Goal: Information Seeking & Learning: Learn about a topic

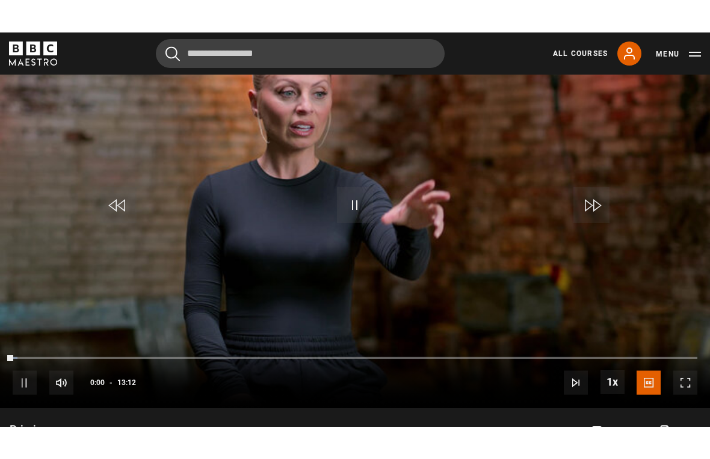
scroll to position [14, 0]
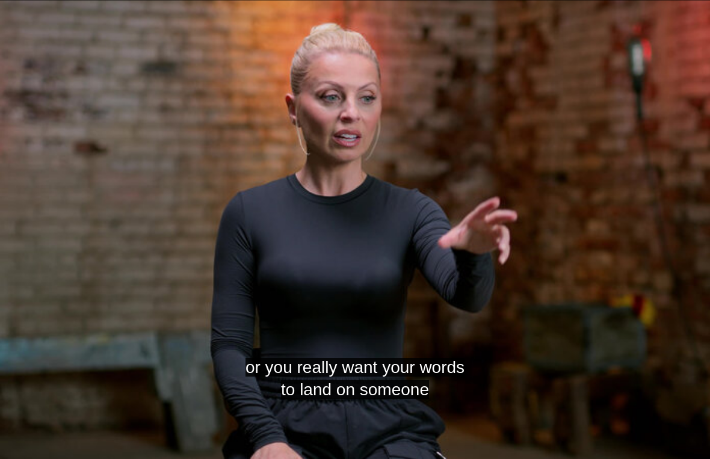
click at [170, 137] on video-js "or you really want your words to land on someone Video Player is loading. Play …" at bounding box center [355, 229] width 710 height 459
click at [294, 249] on video-js "So it's great that we have all these tools to use. Video Player is loading. Pla…" at bounding box center [355, 229] width 710 height 459
click at [29, 15] on video-js "which tool you want to use and why. Video Player is loading. Play Lesson Primin…" at bounding box center [355, 229] width 710 height 459
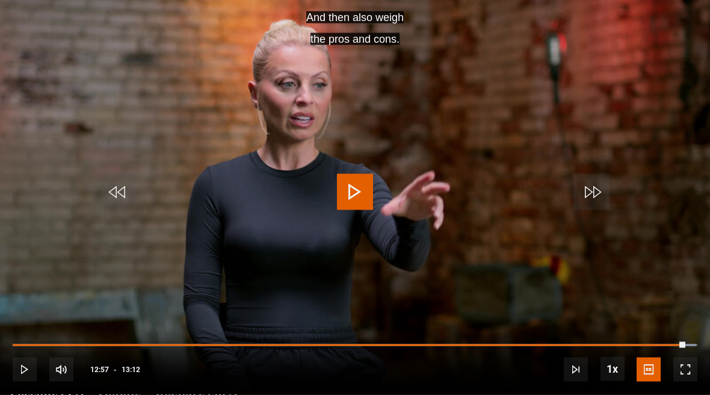
scroll to position [626, 0]
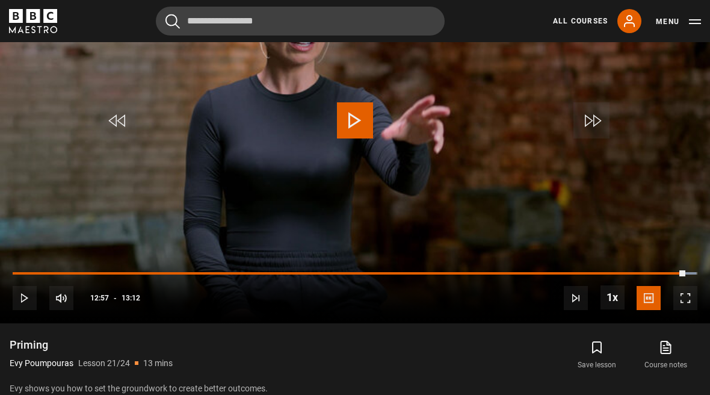
click at [229, 147] on video-js "And then also weigh the pros and cons. Video Player is loading. Play Lesson Pri…" at bounding box center [355, 123] width 710 height 399
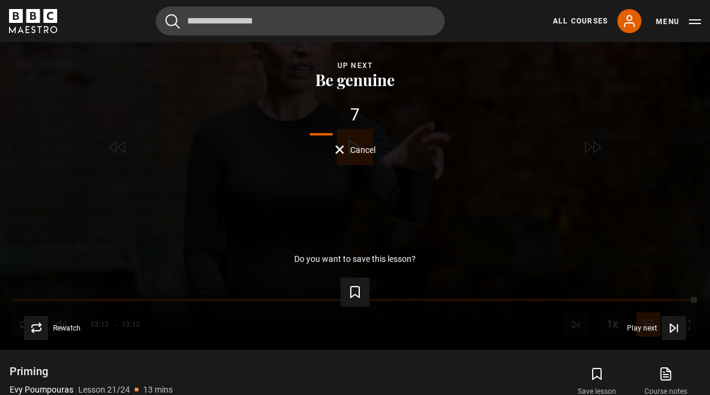
scroll to position [599, 0]
click at [660, 340] on button "Play next Play next" at bounding box center [656, 328] width 59 height 24
click at [665, 340] on span "Video Player" at bounding box center [674, 328] width 24 height 24
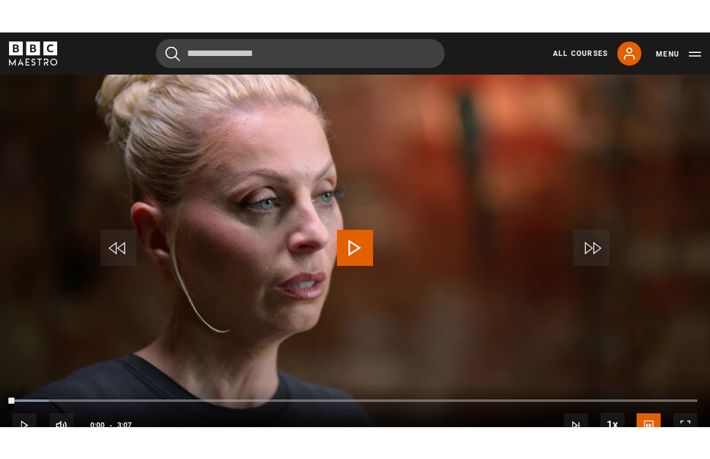
scroll to position [14, 0]
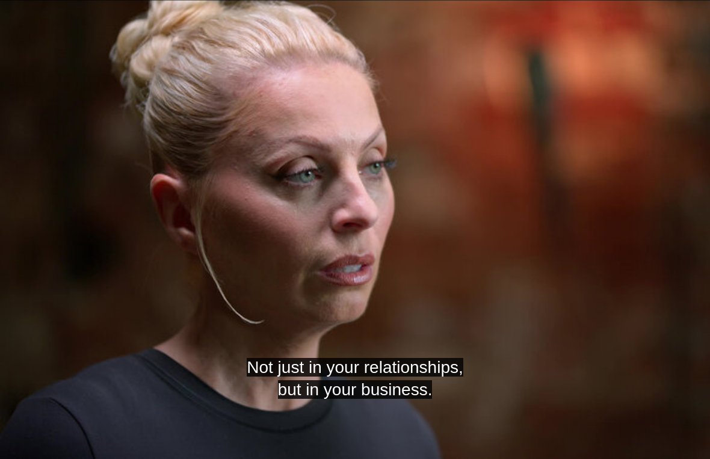
click at [309, 182] on video-js "Not just in your relationships, but in your business. Video Player is loading. …" at bounding box center [355, 229] width 710 height 459
click at [523, 109] on video-js "Don't just wait to just own the conversation. Video Player is loading. Play Les…" at bounding box center [355, 229] width 710 height 459
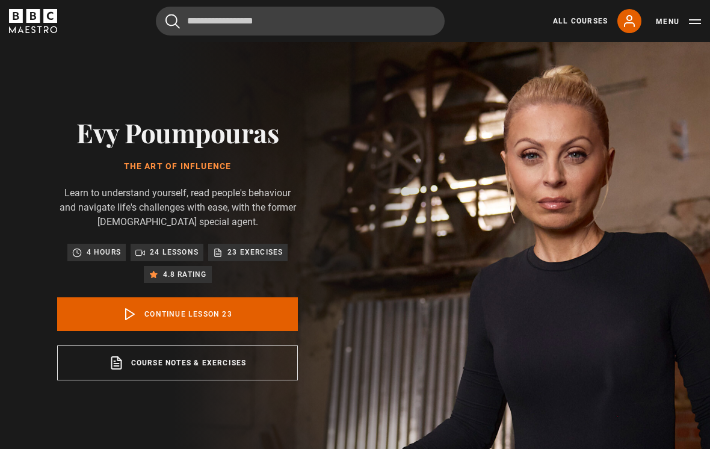
click at [115, 331] on link "Continue lesson 23" at bounding box center [177, 314] width 241 height 34
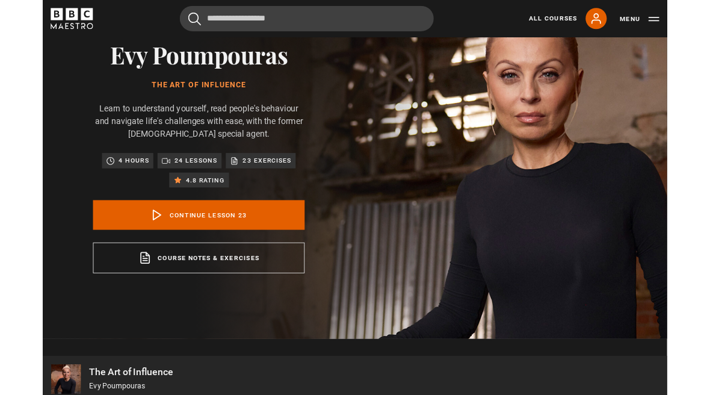
scroll to position [524, 0]
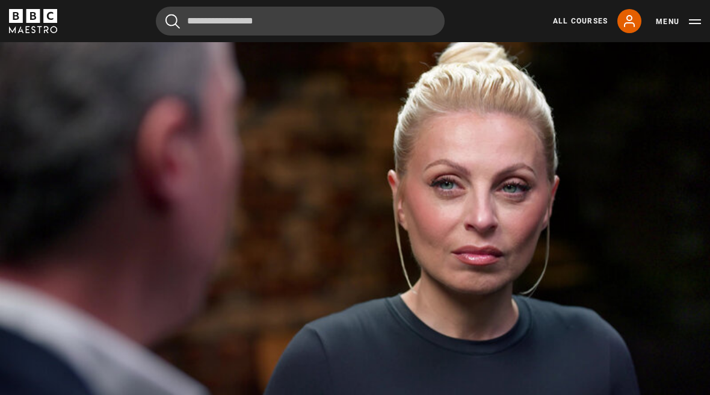
click at [680, 424] on video-js "Video Player is loading. Play Lesson How to influence like a special agent 10s …" at bounding box center [355, 224] width 710 height 399
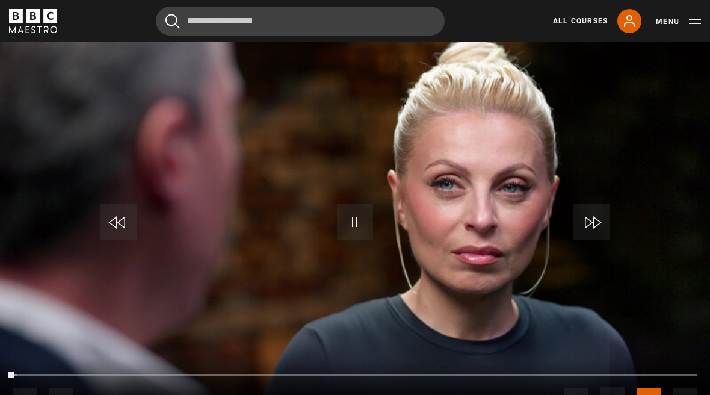
click at [674, 411] on span "Video Player" at bounding box center [685, 399] width 24 height 24
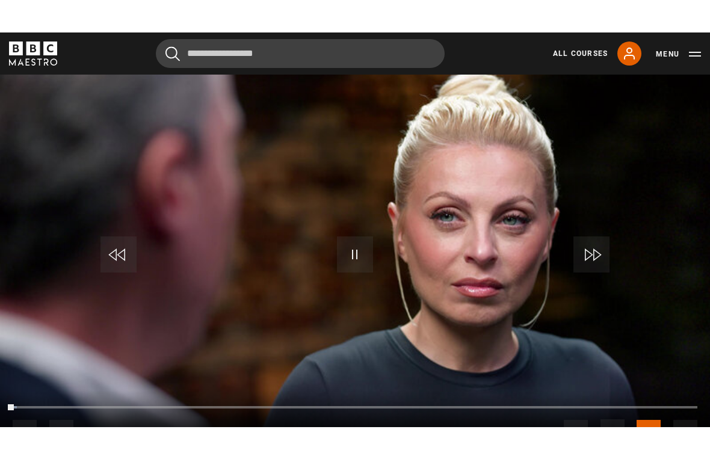
scroll to position [14, 0]
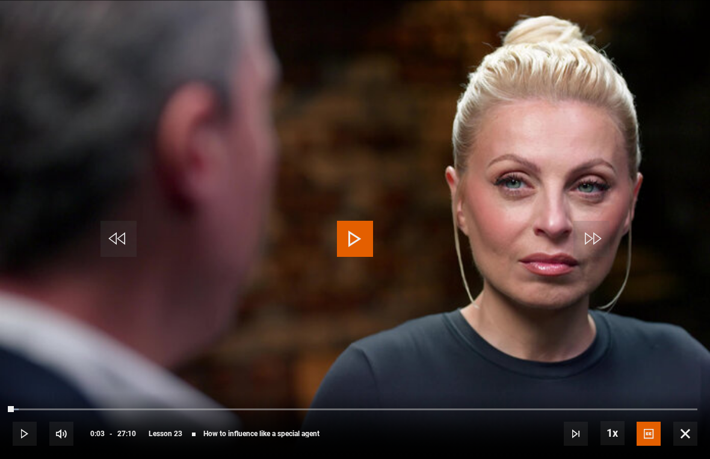
click at [343, 242] on span "Video Player" at bounding box center [355, 239] width 36 height 36
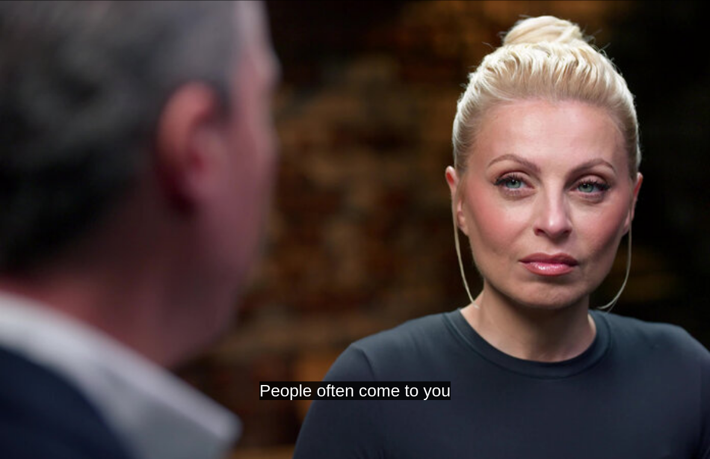
click at [218, 247] on video-js "People often come to you Video Player is loading. Play Lesson How to influence …" at bounding box center [355, 229] width 710 height 459
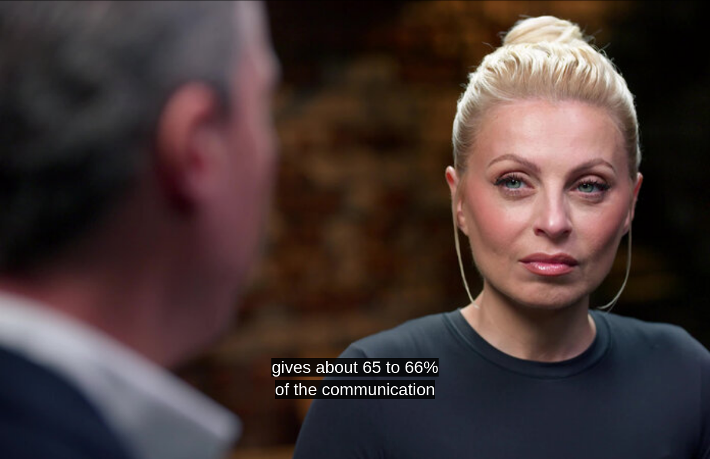
click at [288, 197] on video-js "gives about 65 to 66% of the communication Video Player is loading. Play Lesson…" at bounding box center [355, 229] width 710 height 459
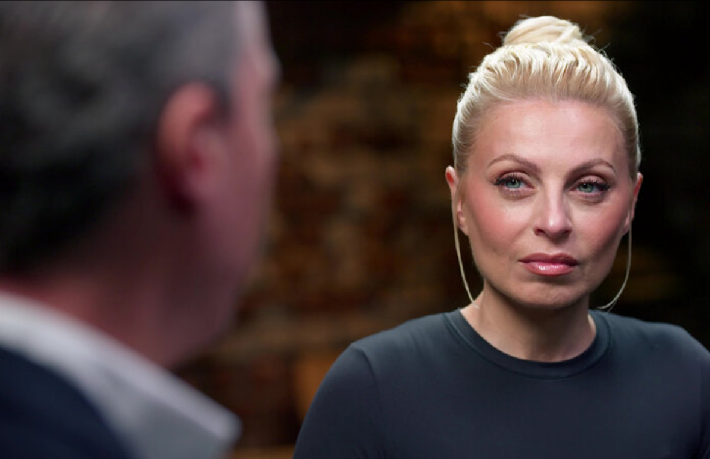
click at [235, 159] on video-js "Video Player is loading. Play Lesson How to influence like a special agent 10s …" at bounding box center [355, 229] width 710 height 459
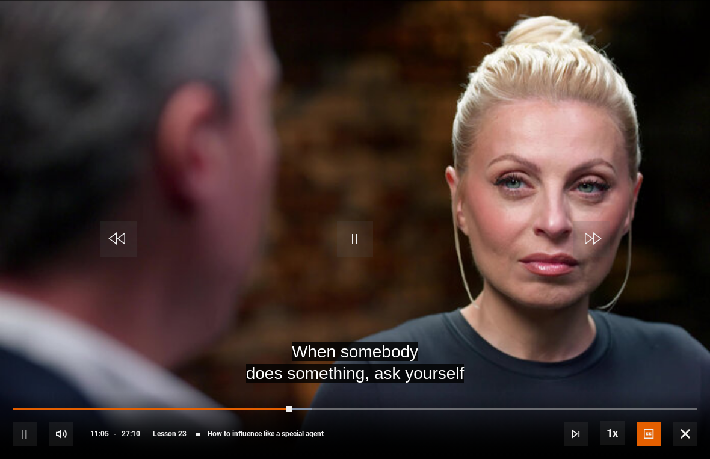
click at [223, 144] on video-js "When somebody does something, ask yourself Video Player is loading. Play Lesson…" at bounding box center [355, 229] width 710 height 459
click at [222, 145] on video-js "When somebody does something, ask yourself Video Player is loading. Play Lesson…" at bounding box center [355, 229] width 710 height 459
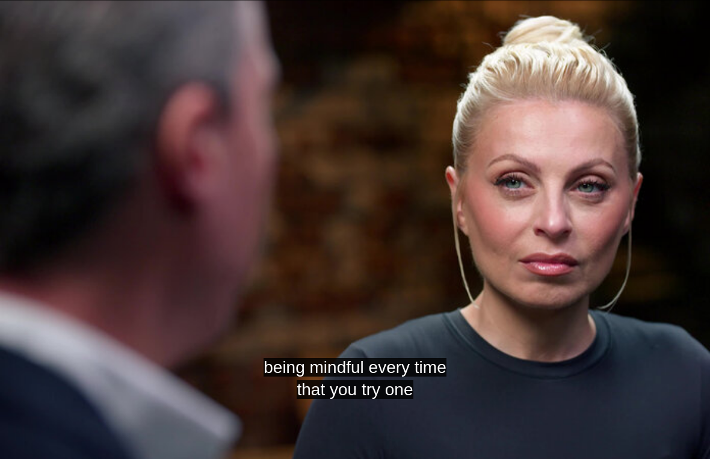
click at [212, 161] on video-js "being mindful every time that you try one Video Player is loading. Play Lesson …" at bounding box center [355, 229] width 710 height 459
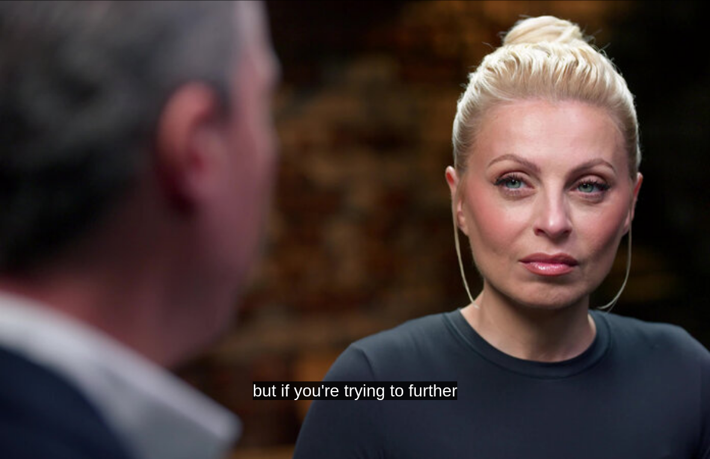
click at [172, 204] on video-js "but if you're trying to further Video Player is loading. Play Lesson How to inf…" at bounding box center [355, 229] width 710 height 459
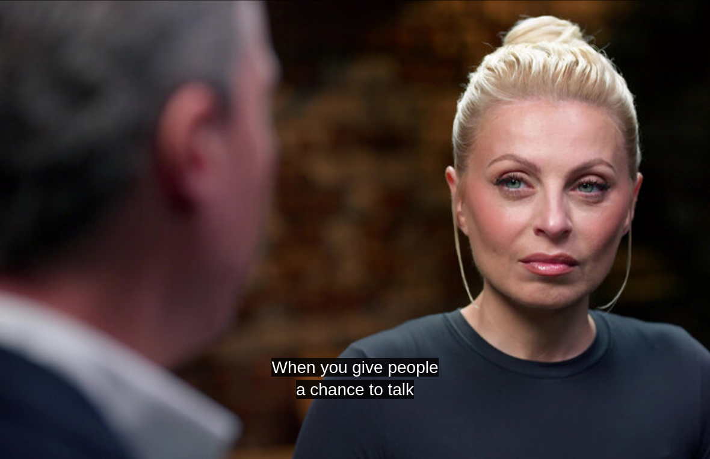
click at [223, 238] on video-js "When you give people a chance to talk Video Player is loading. Play Lesson How …" at bounding box center [355, 229] width 710 height 459
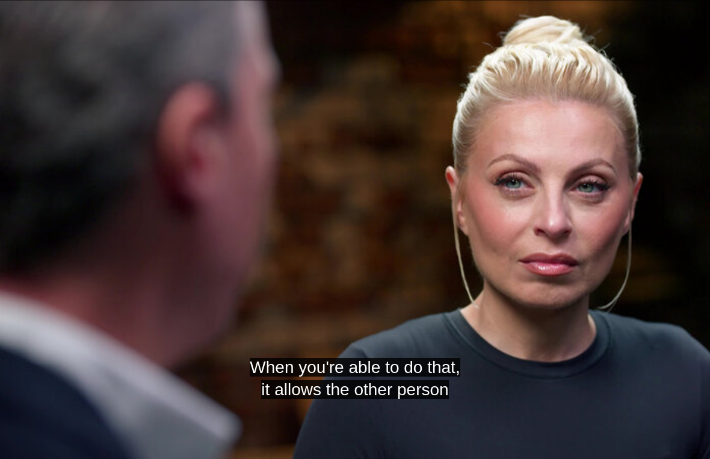
click at [161, 279] on video-js "When you're able to do that, it allows the other person Video Player is loading…" at bounding box center [355, 229] width 710 height 459
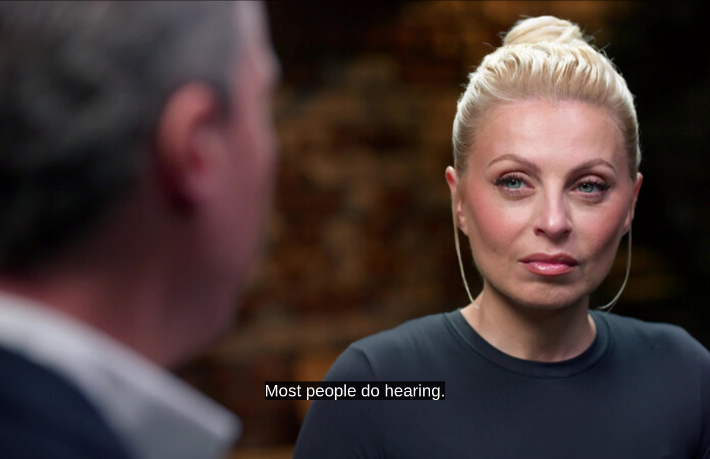
click at [217, 173] on video-js "Most people do hearing. Video Player is loading. Play Lesson How to influence l…" at bounding box center [355, 229] width 710 height 459
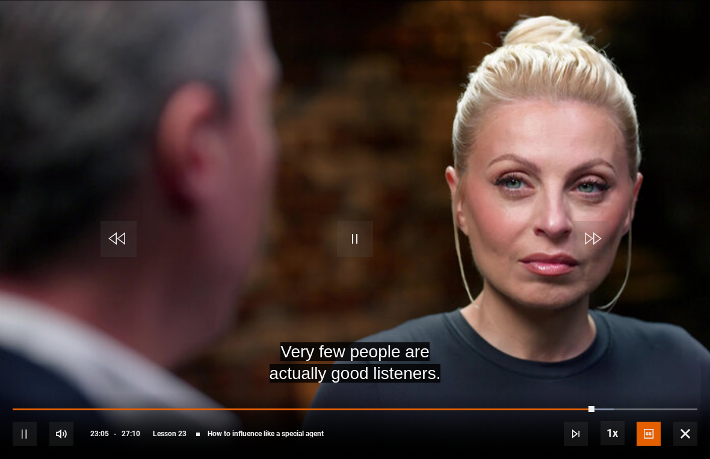
click at [218, 176] on video-js "Very few people are actually good listeners. Video Player is loading. Play Less…" at bounding box center [355, 229] width 710 height 459
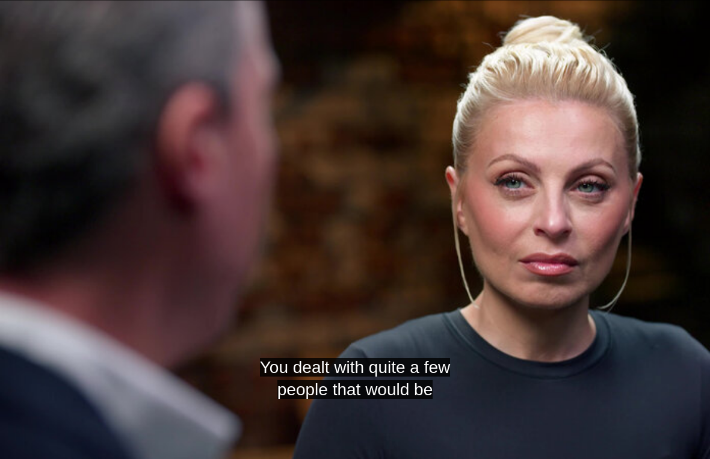
click at [311, 221] on video-js "You dealt with quite a few people that would be Video Player is loading. Play L…" at bounding box center [355, 229] width 710 height 459
click at [648, 108] on video-js "How did you not take things personally? Video Player is loading. Play Lesson Ho…" at bounding box center [355, 229] width 710 height 459
click at [472, 69] on video-js "but maybe just somebody that you can go to Video Player is loading. Play Lesson…" at bounding box center [355, 229] width 710 height 459
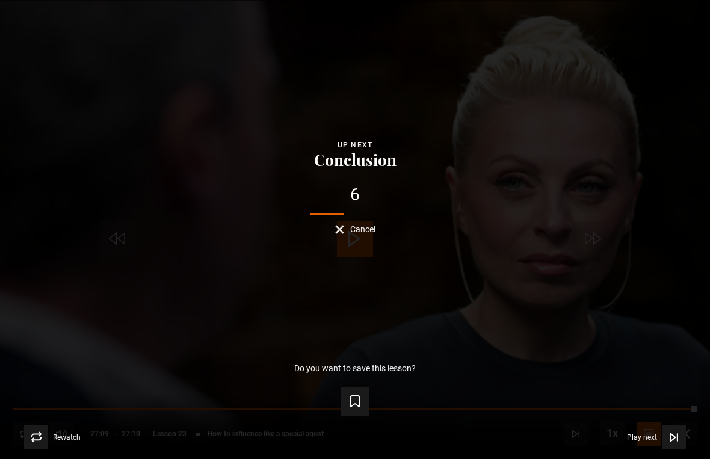
click at [663, 435] on span "Video Player" at bounding box center [674, 437] width 24 height 24
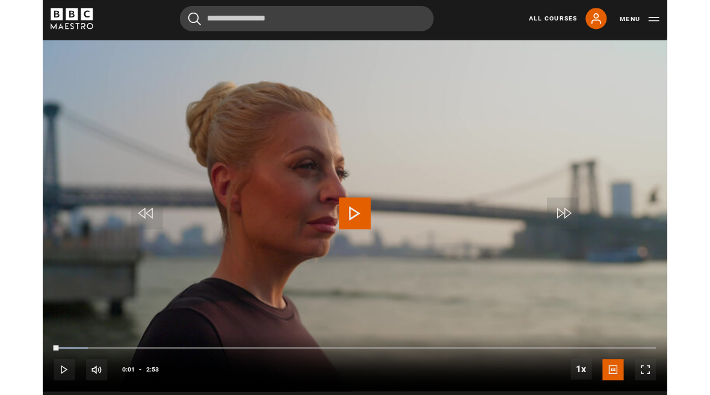
scroll to position [509, 0]
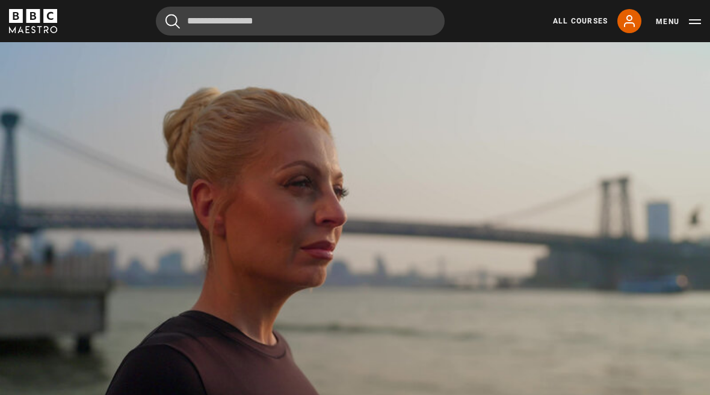
click at [679, 431] on video-js "Video Player is loading. Play Lesson Conclusion 10s Skip Back 10 seconds Pause …" at bounding box center [355, 239] width 710 height 399
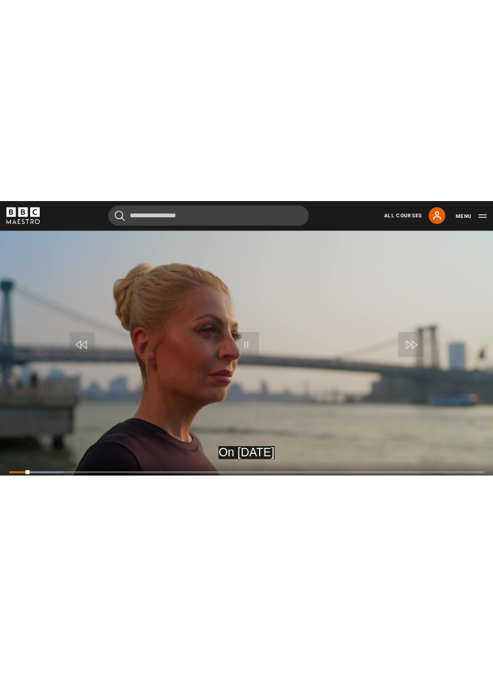
scroll to position [14, 0]
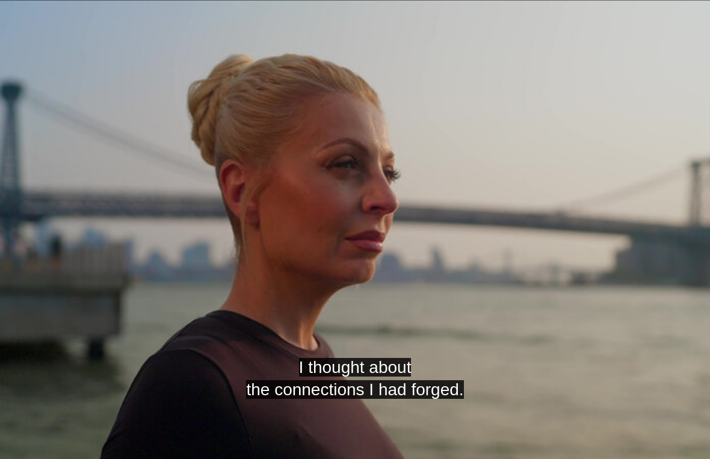
click at [210, 219] on video-js "I thought about the connections I had forged. Video Player is loading. Play Les…" at bounding box center [355, 229] width 710 height 459
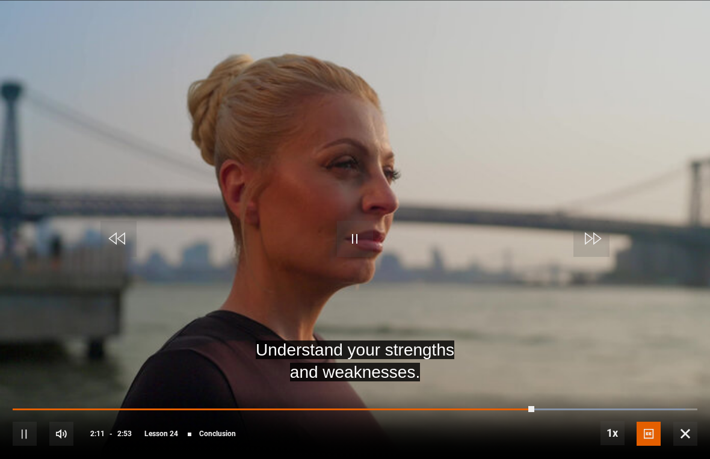
click at [548, 180] on video-js "Understand your strengths and weaknesses. Video Player is loading. Play Lesson …" at bounding box center [355, 229] width 710 height 459
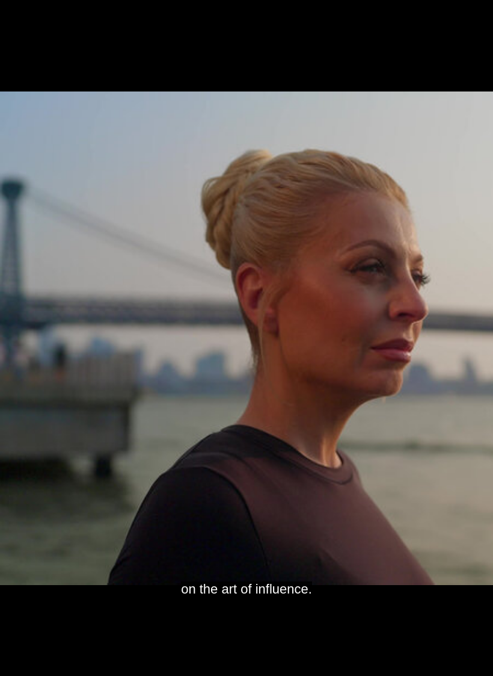
click at [282, 280] on video-js "on the art of influence. Video Player is loading. Play Lesson Conclusion 10s Sk…" at bounding box center [246, 338] width 493 height 676
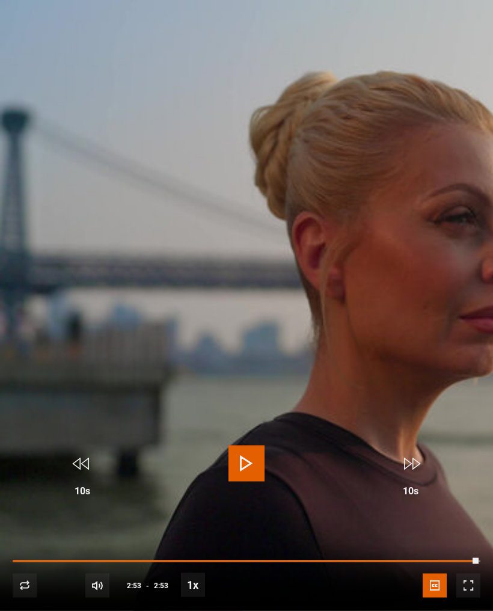
scroll to position [644, 0]
